Goal: Information Seeking & Learning: Learn about a topic

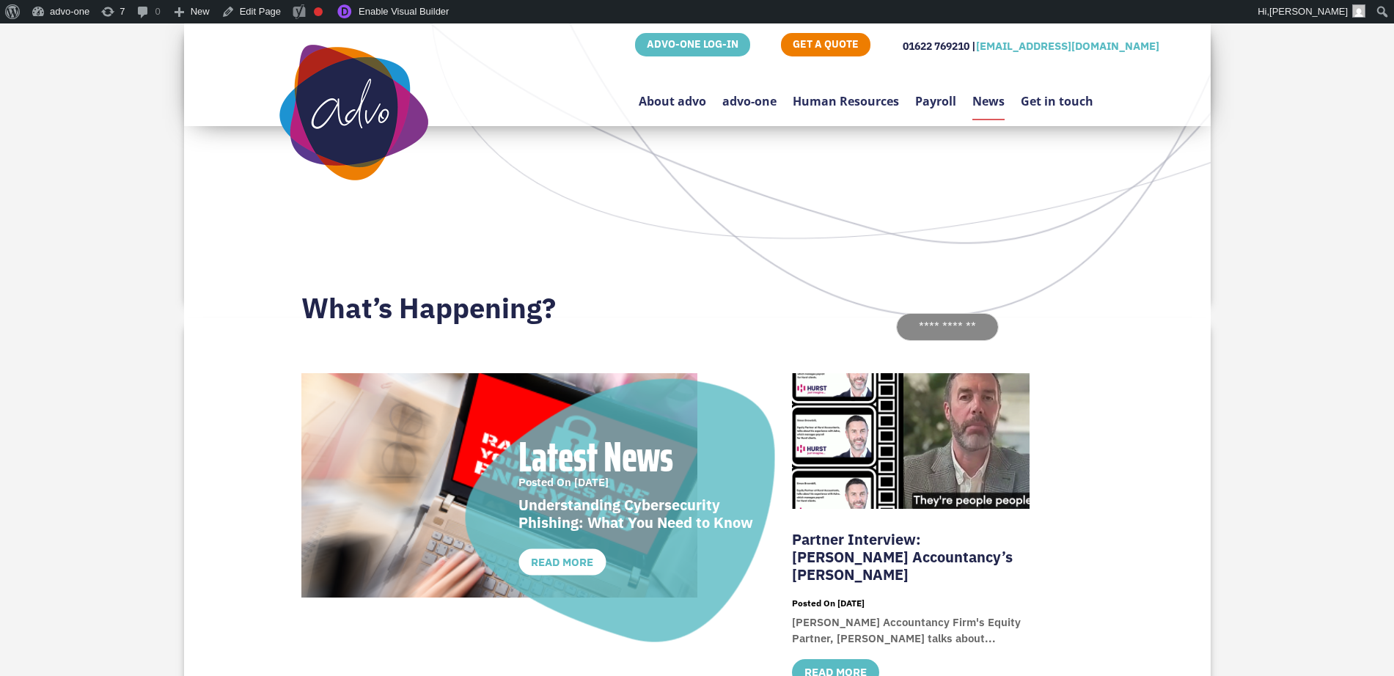
click at [979, 98] on link "News" at bounding box center [988, 89] width 32 height 61
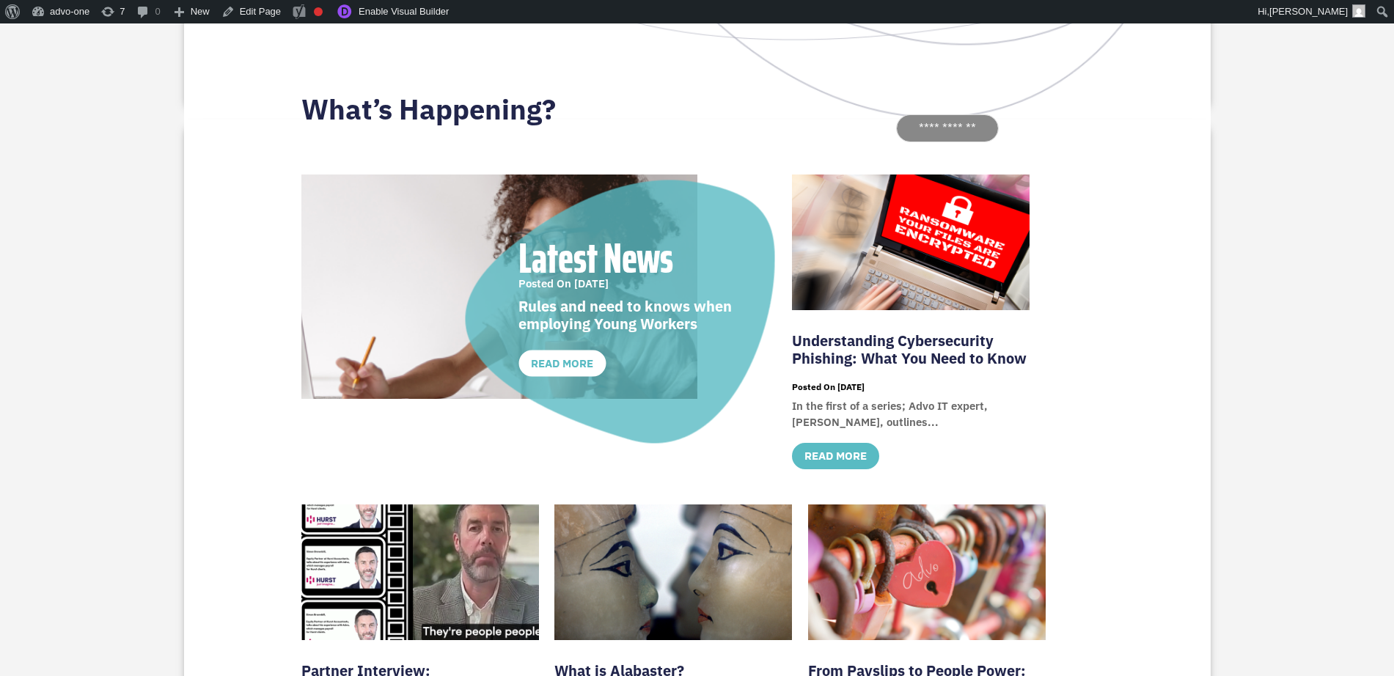
scroll to position [92, 0]
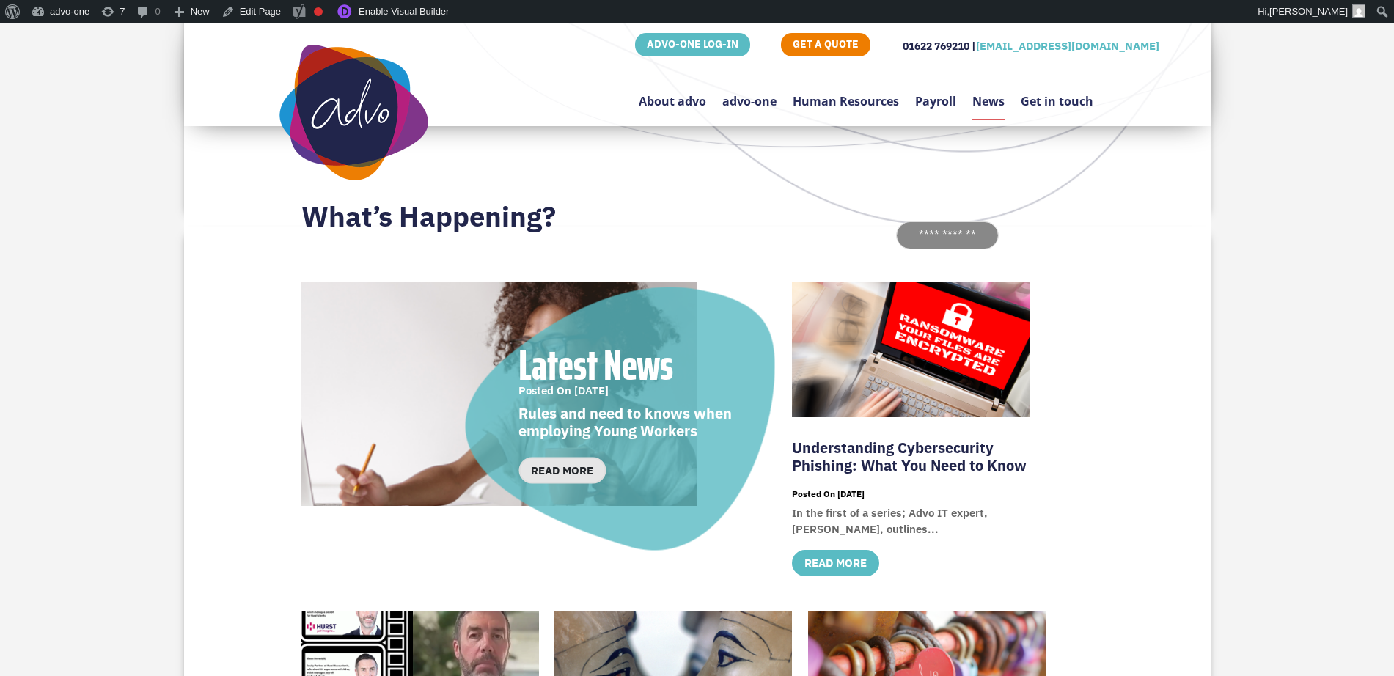
click at [562, 472] on link "read more" at bounding box center [561, 470] width 87 height 27
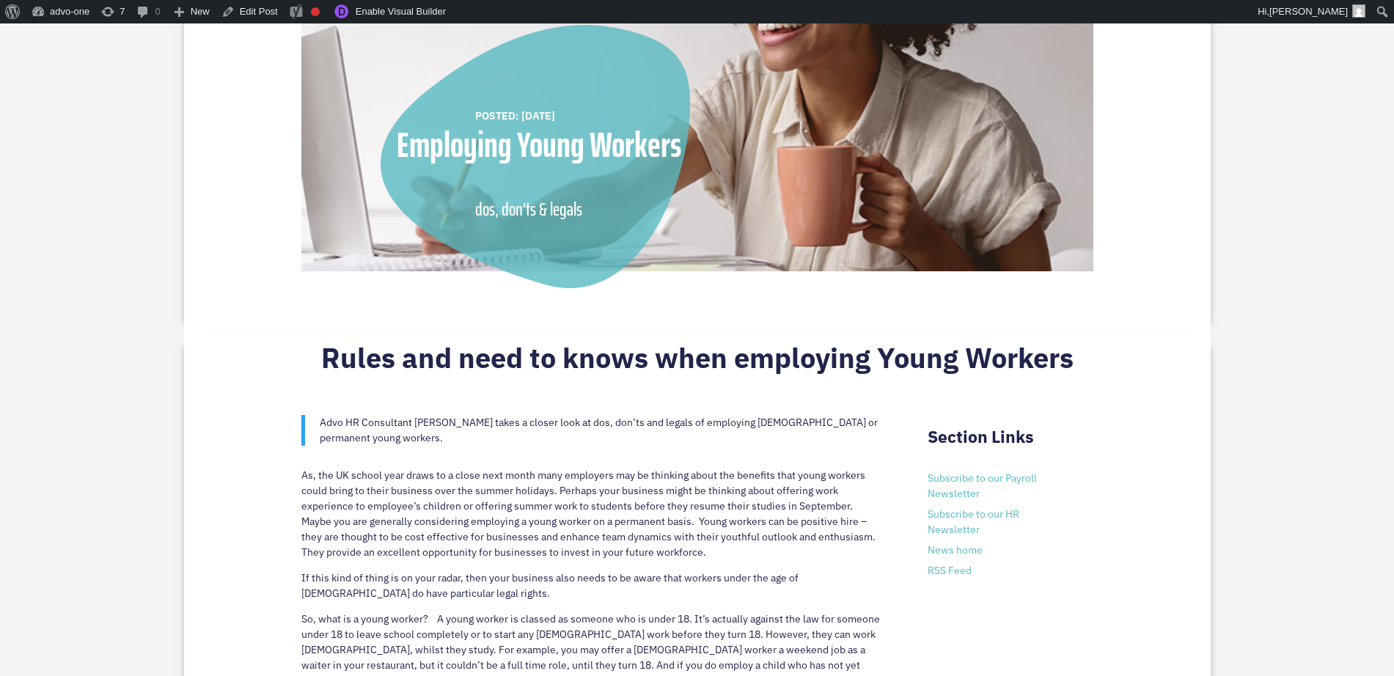
scroll to position [733, 0]
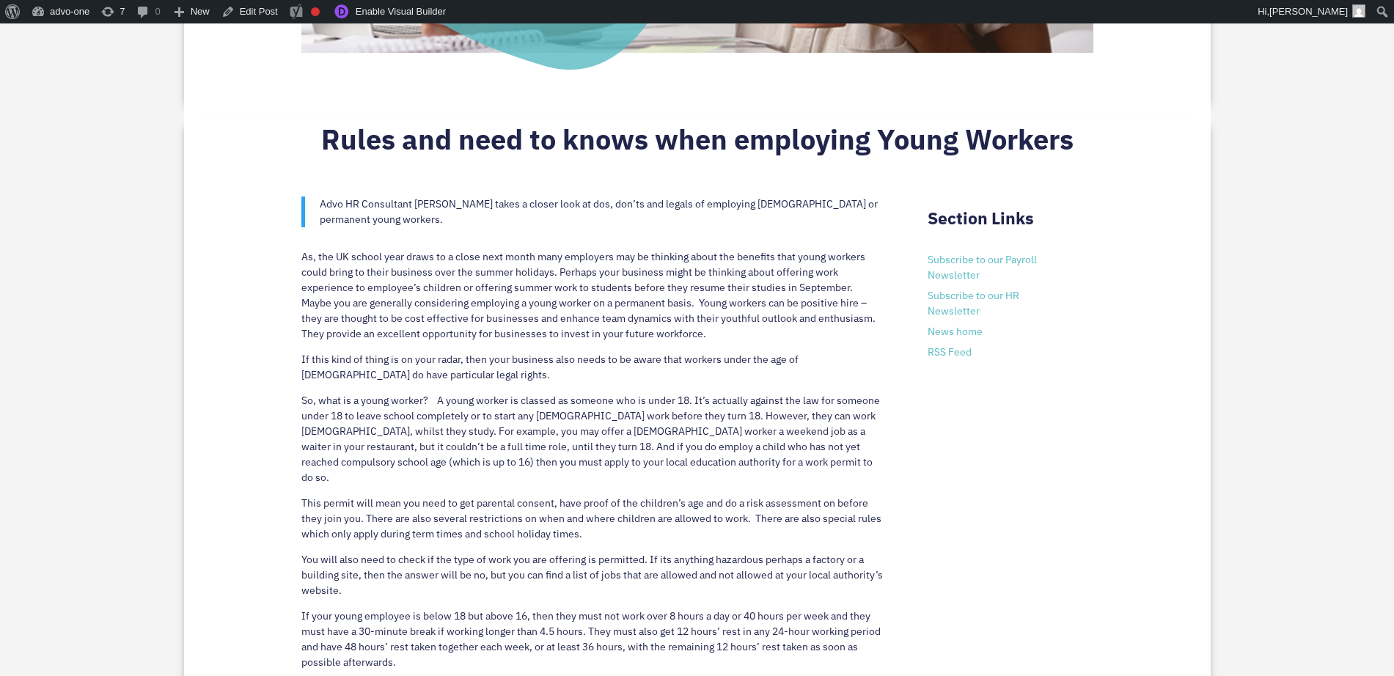
click at [409, 222] on p "Advo HR Consultant Sam Brown takes a closer look at dos, don’ts and legals of e…" at bounding box center [602, 211] width 564 height 31
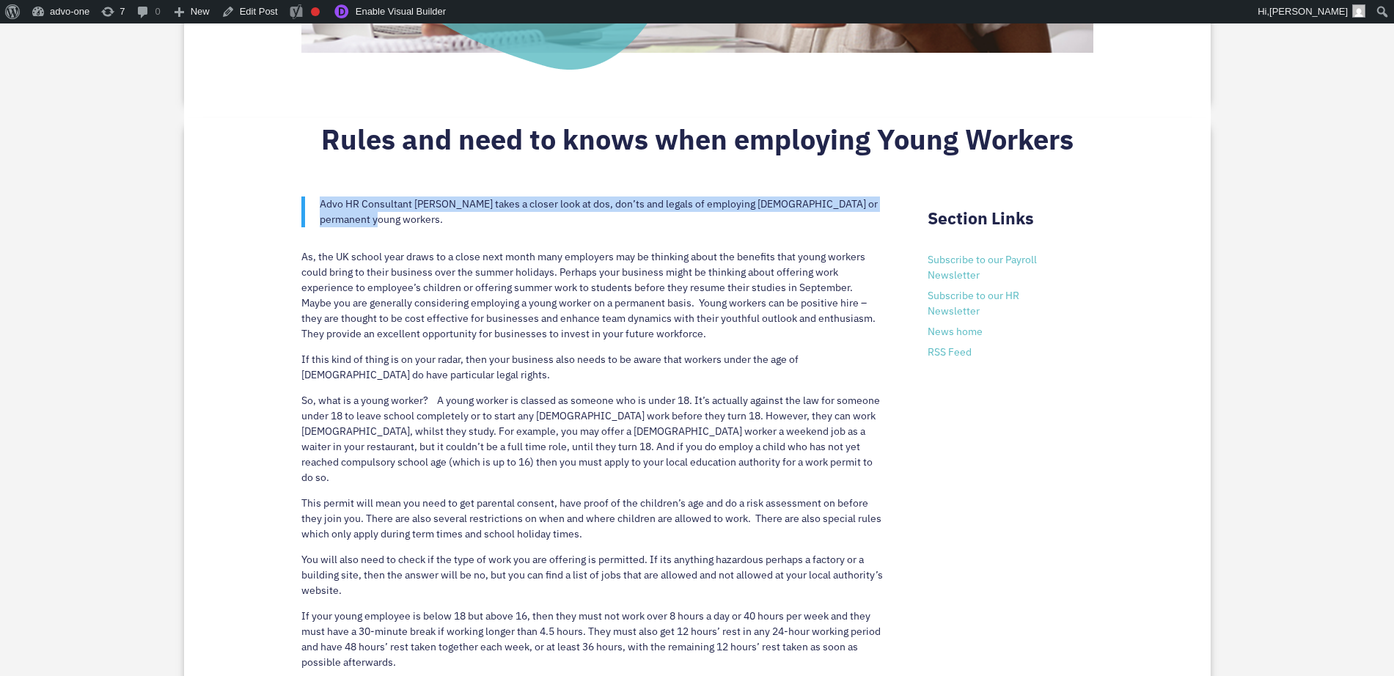
drag, startPoint x: 317, startPoint y: 202, endPoint x: 375, endPoint y: 220, distance: 61.2
click at [375, 220] on blockquote "Advo HR Consultant [PERSON_NAME] takes a closer look at dos, don’ts and legals …" at bounding box center [592, 211] width 583 height 31
